Goal: Book appointment/travel/reservation

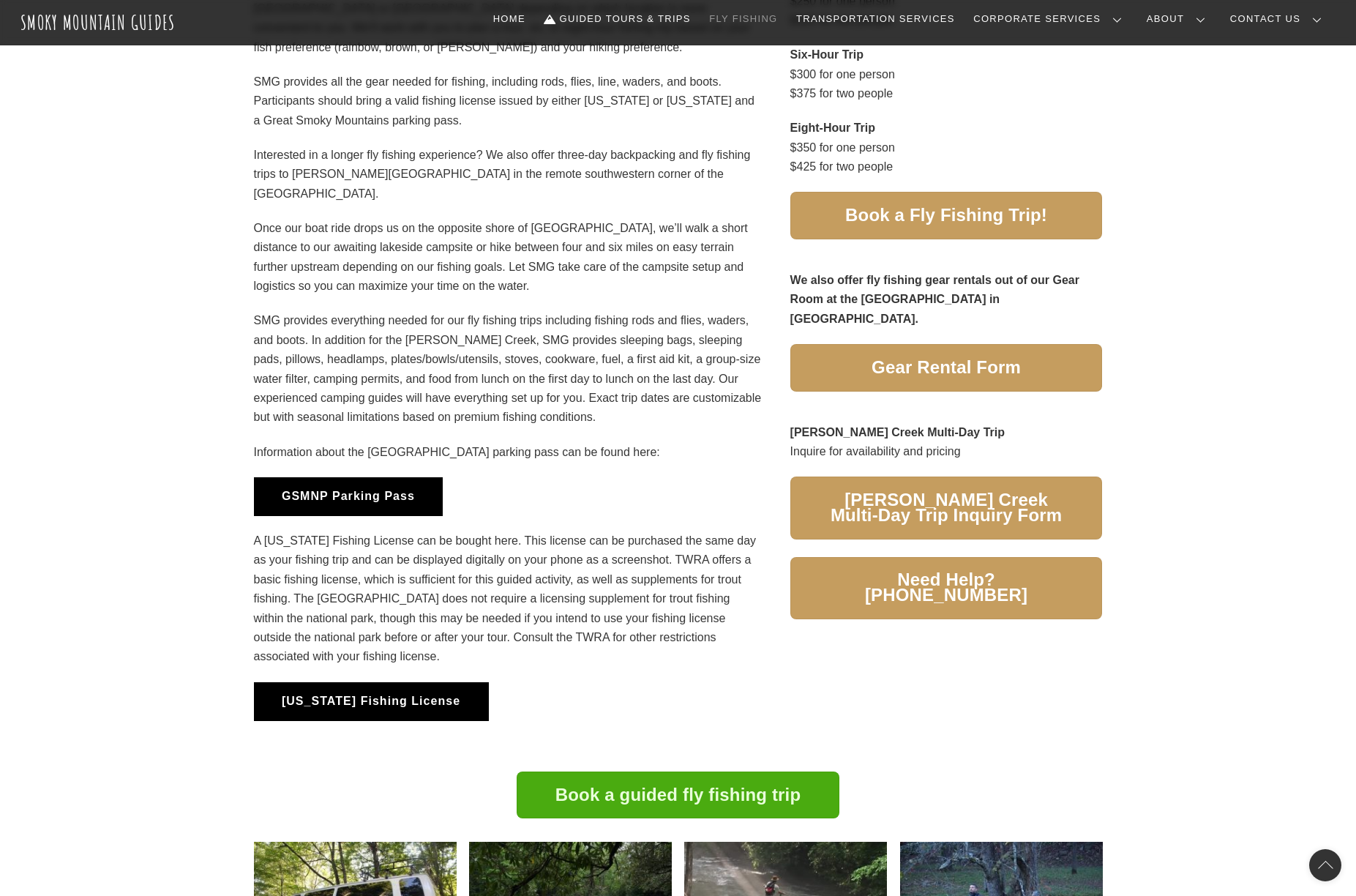
scroll to position [879, 0]
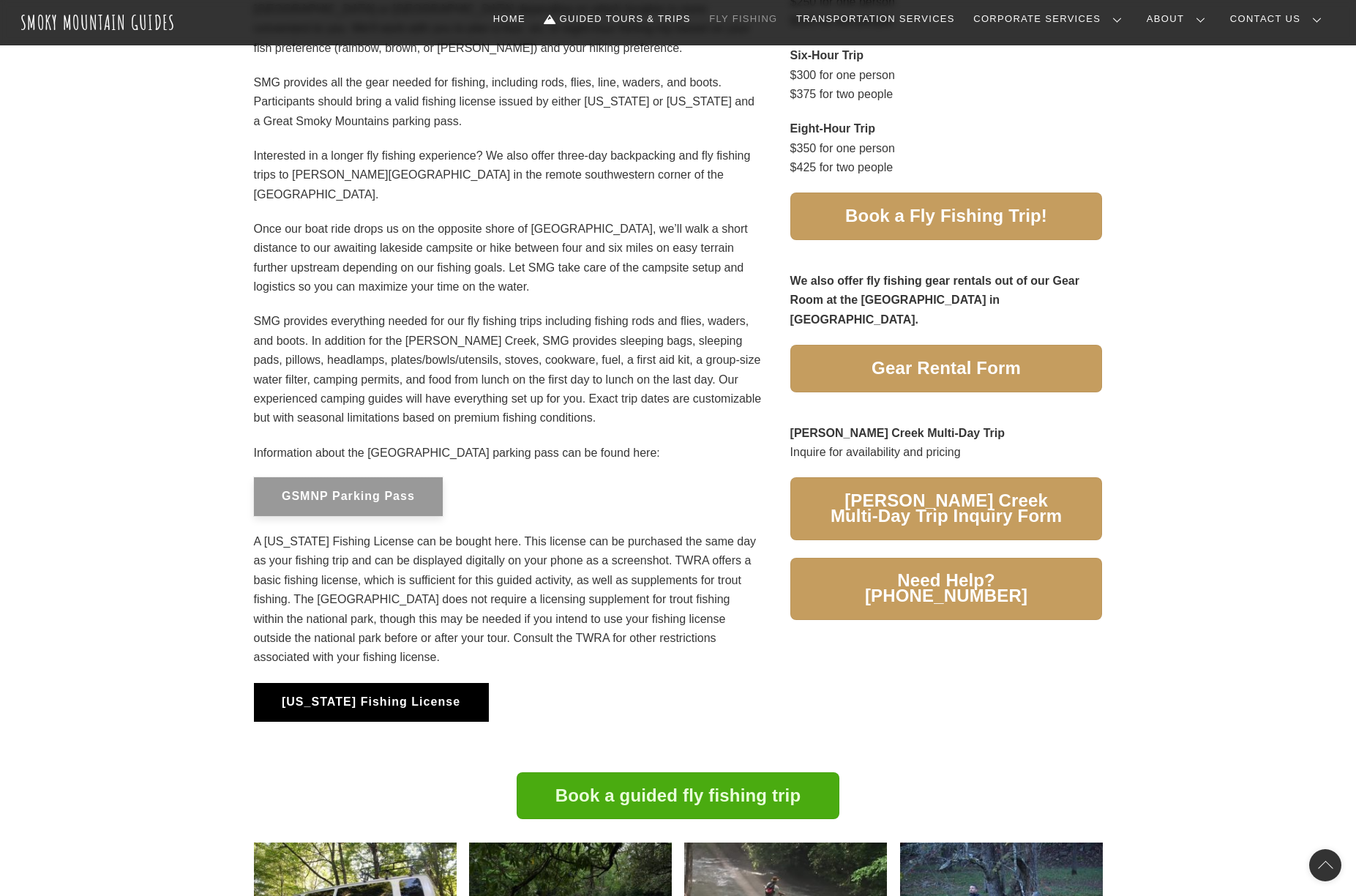
click at [429, 500] on button "GSMNP Parking Pass" at bounding box center [348, 497] width 190 height 39
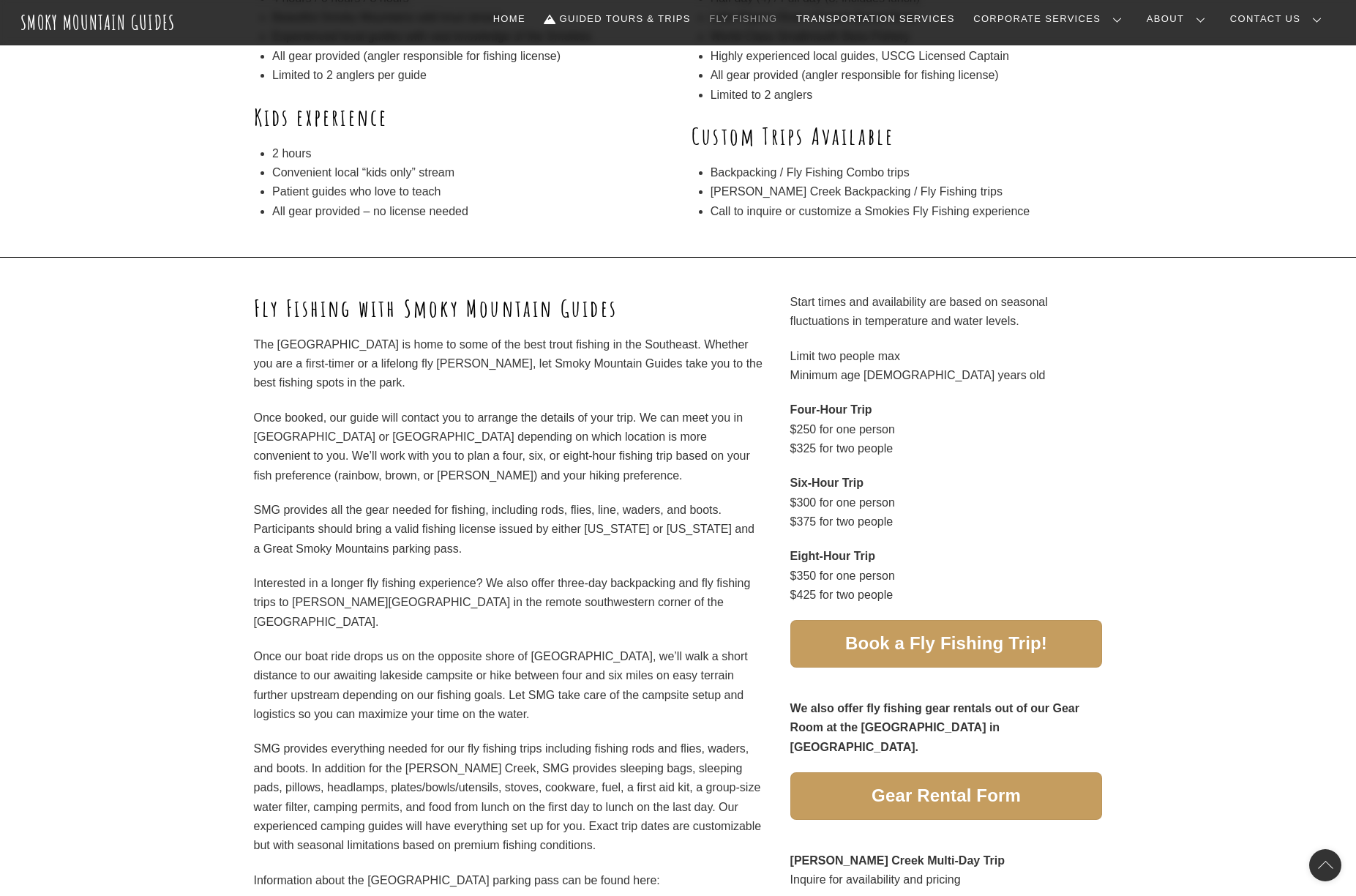
scroll to position [0, 0]
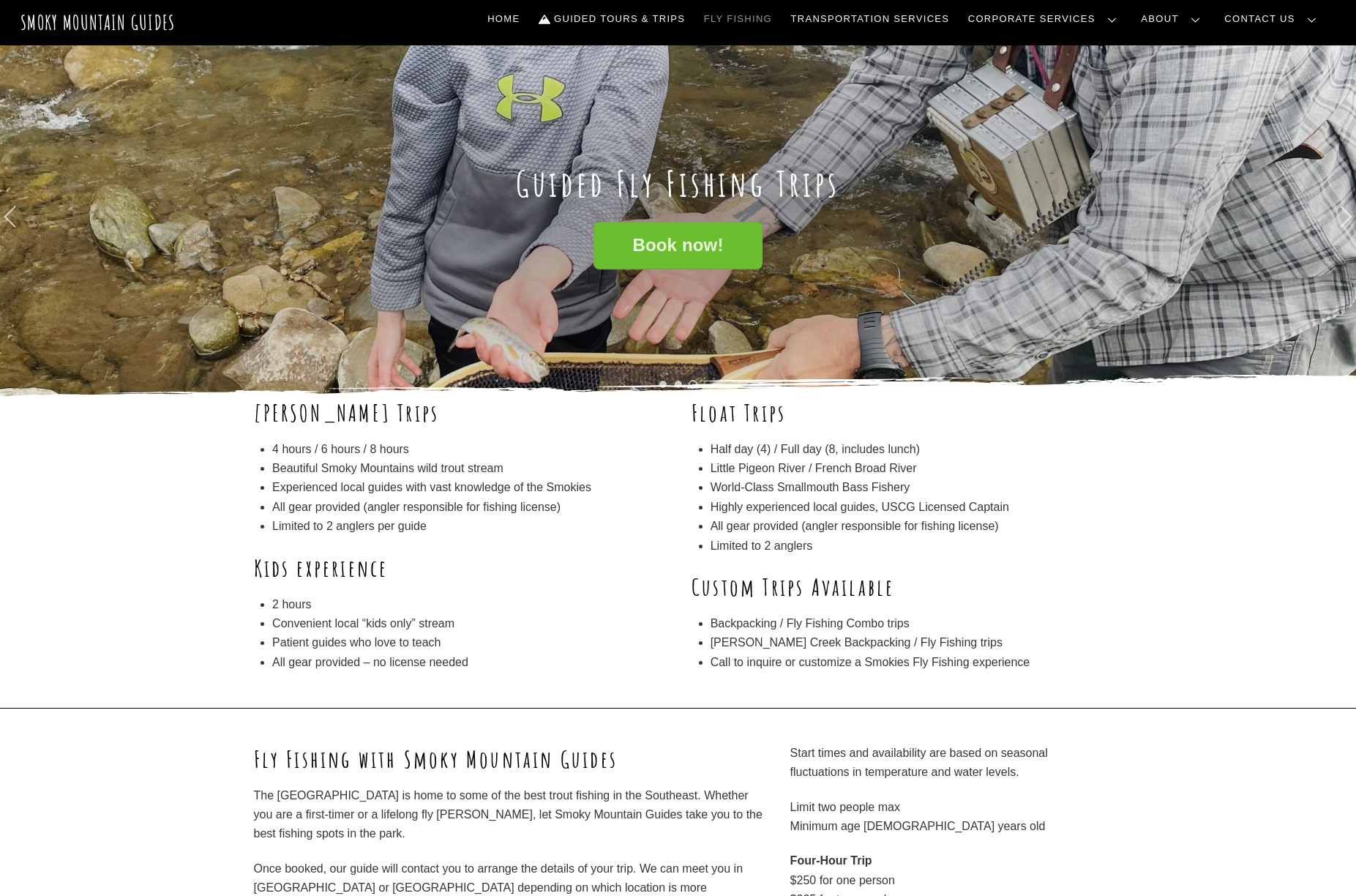
click at [681, 241] on span "Book now!" at bounding box center [678, 246] width 90 height 16
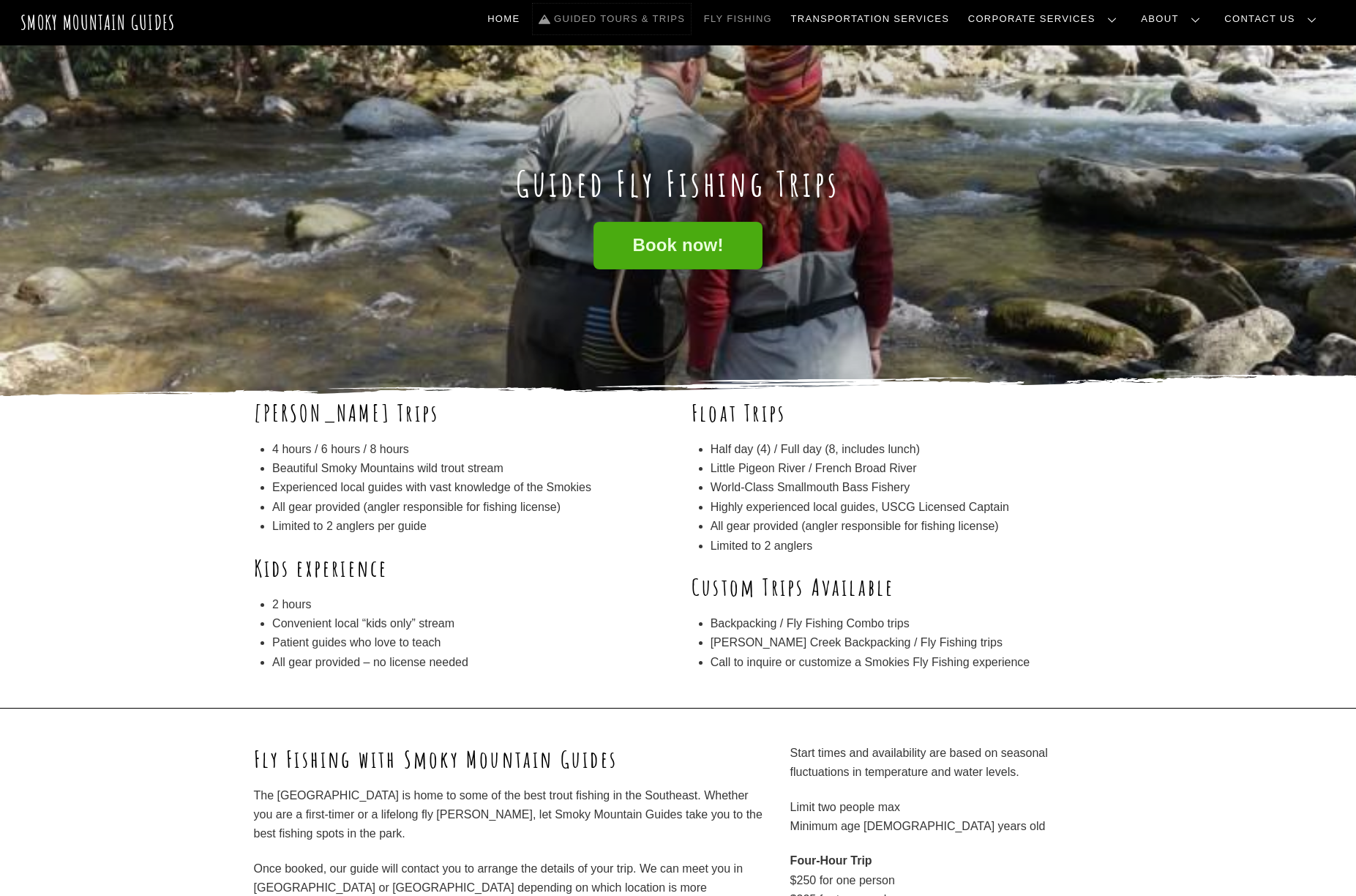
click at [679, 19] on link "Guided Tours & Trips" at bounding box center [611, 19] width 158 height 31
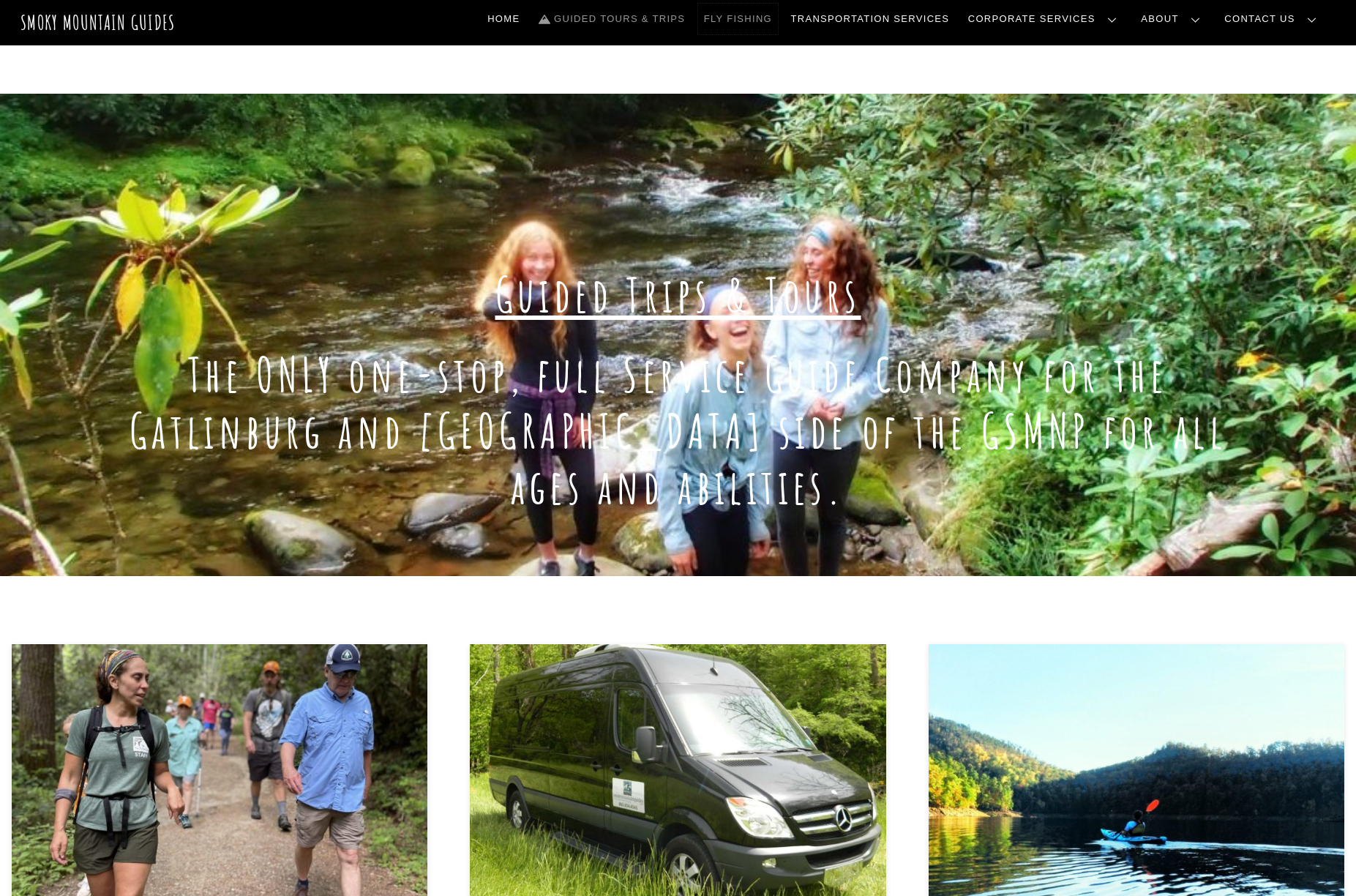
click at [779, 14] on link "Fly Fishing" at bounding box center [738, 19] width 80 height 31
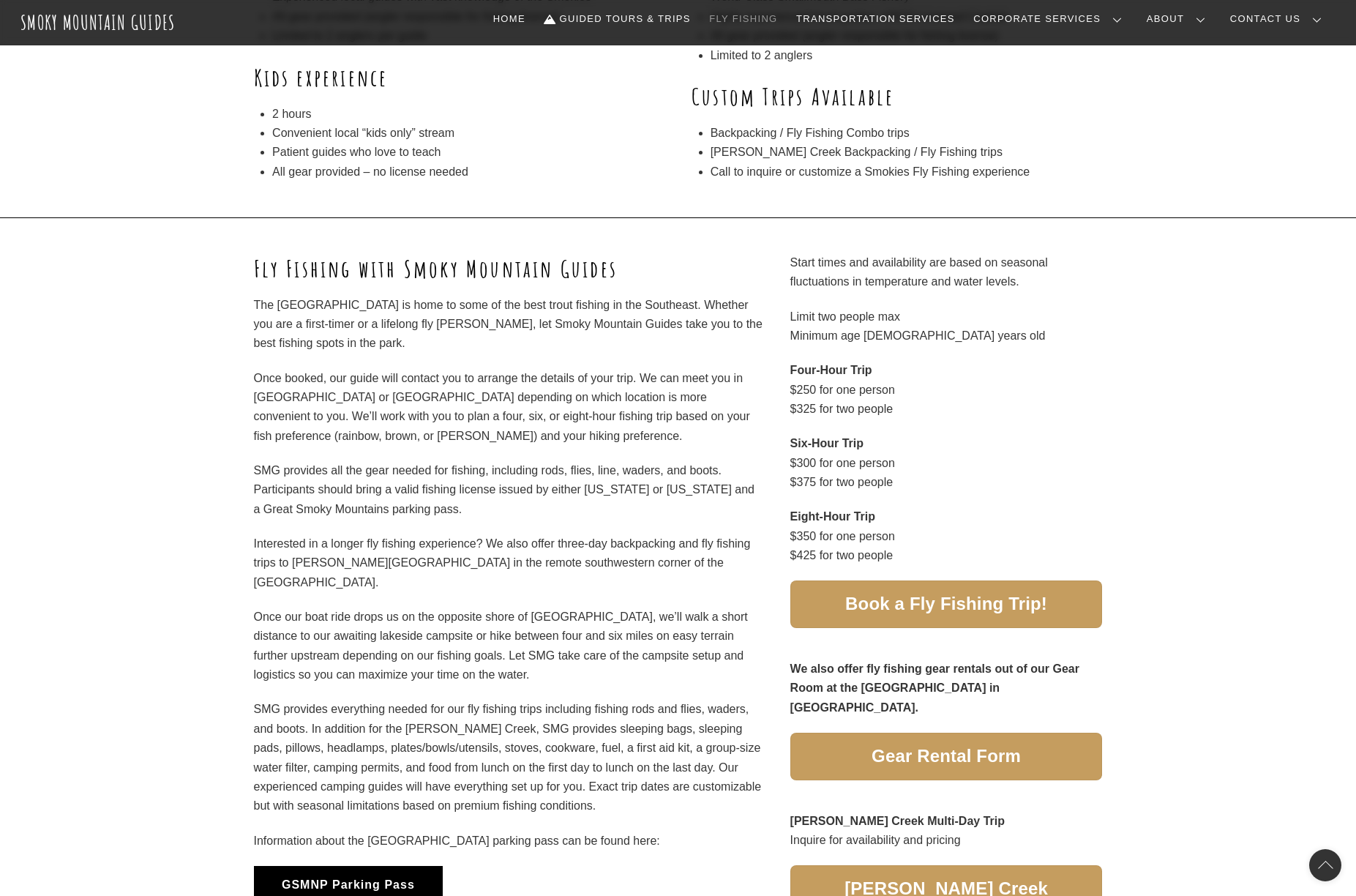
scroll to position [498, 0]
